Goal: Communication & Community: Answer question/provide support

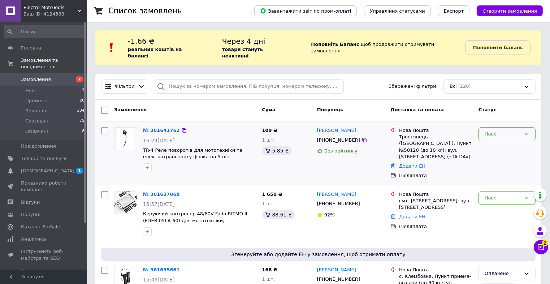
click at [496, 130] on div "Нове" at bounding box center [503, 134] width 36 height 8
click at [499, 144] on li "Прийнято" at bounding box center [507, 149] width 56 height 13
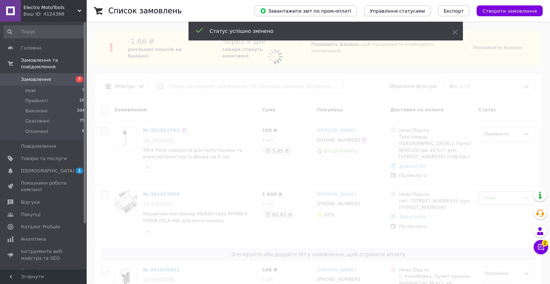
click at [543, 247] on icon at bounding box center [541, 247] width 7 height 7
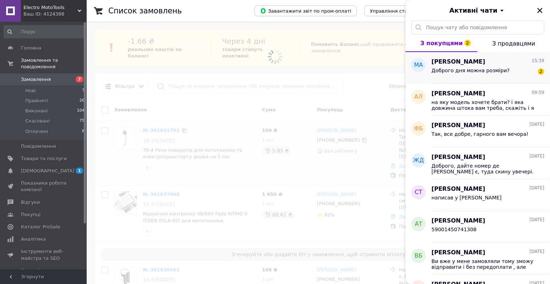
click at [474, 79] on div "[PERSON_NAME] 15:39 Доброго дня можна розміри? 2" at bounding box center [491, 68] width 118 height 32
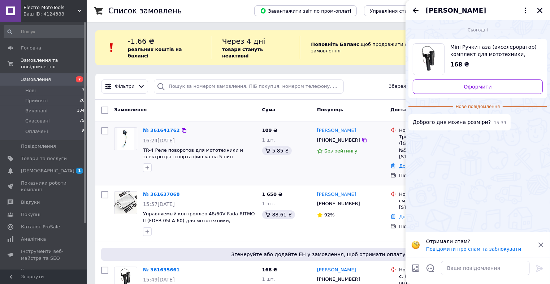
click at [540, 242] on icon at bounding box center [541, 245] width 7 height 7
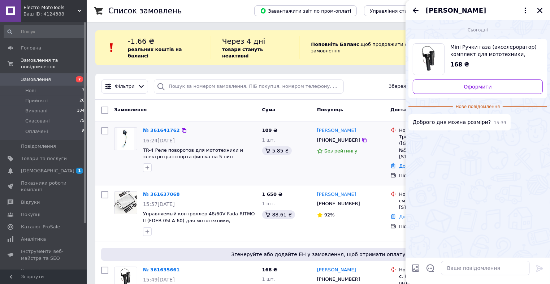
click at [542, 15] on div "[PERSON_NAME]" at bounding box center [478, 10] width 145 height 20
click at [540, 12] on icon "Закрити" at bounding box center [540, 10] width 7 height 7
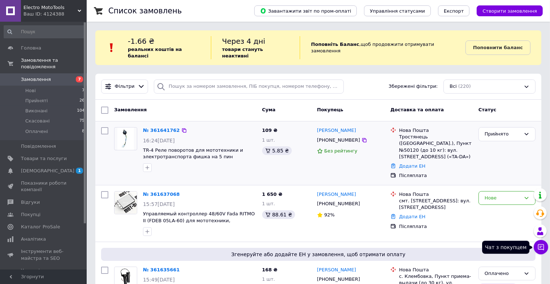
click at [545, 252] on button "Чат з покупцем" at bounding box center [541, 247] width 14 height 14
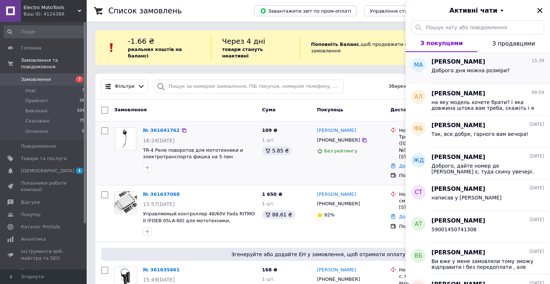
click at [457, 61] on span "[PERSON_NAME]" at bounding box center [459, 62] width 54 height 8
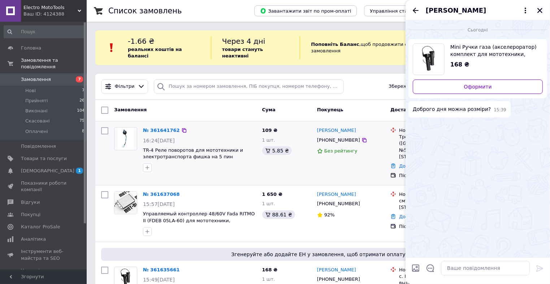
click at [539, 10] on icon "Закрити" at bounding box center [540, 10] width 5 height 5
